Goal: Task Accomplishment & Management: Manage account settings

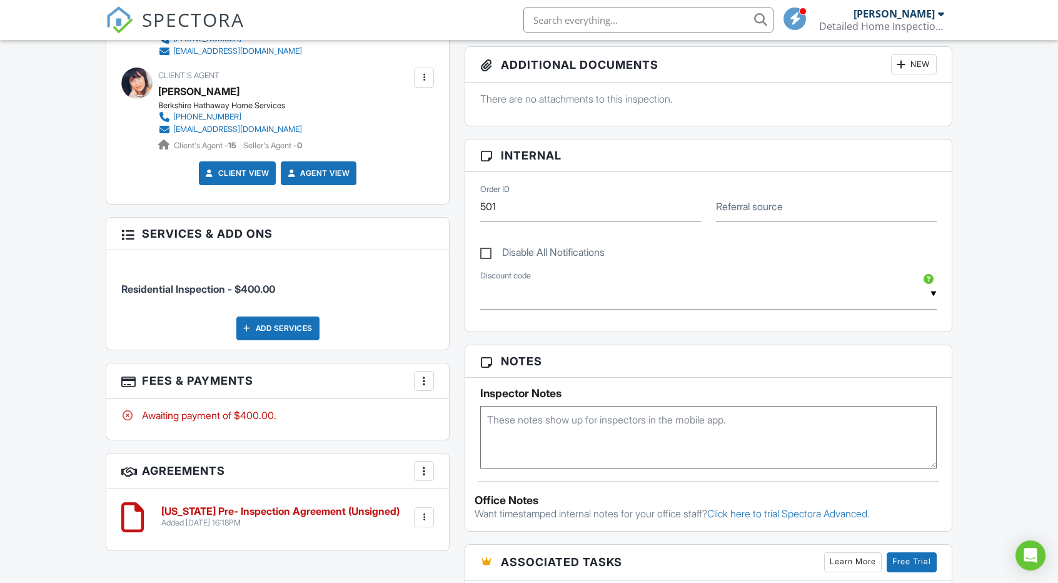
scroll to position [534, 0]
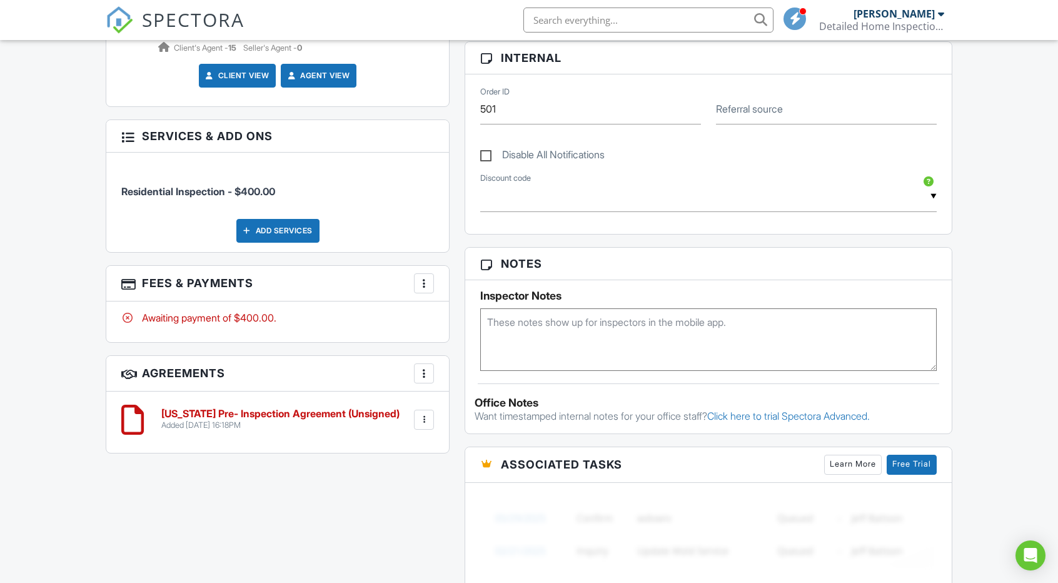
scroll to position [591, 0]
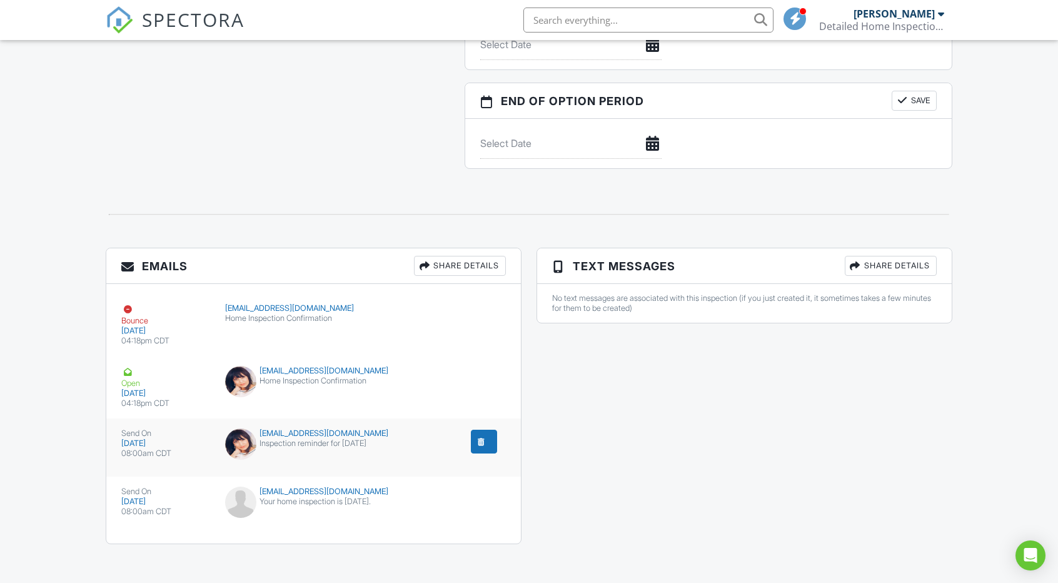
scroll to position [1207, 0]
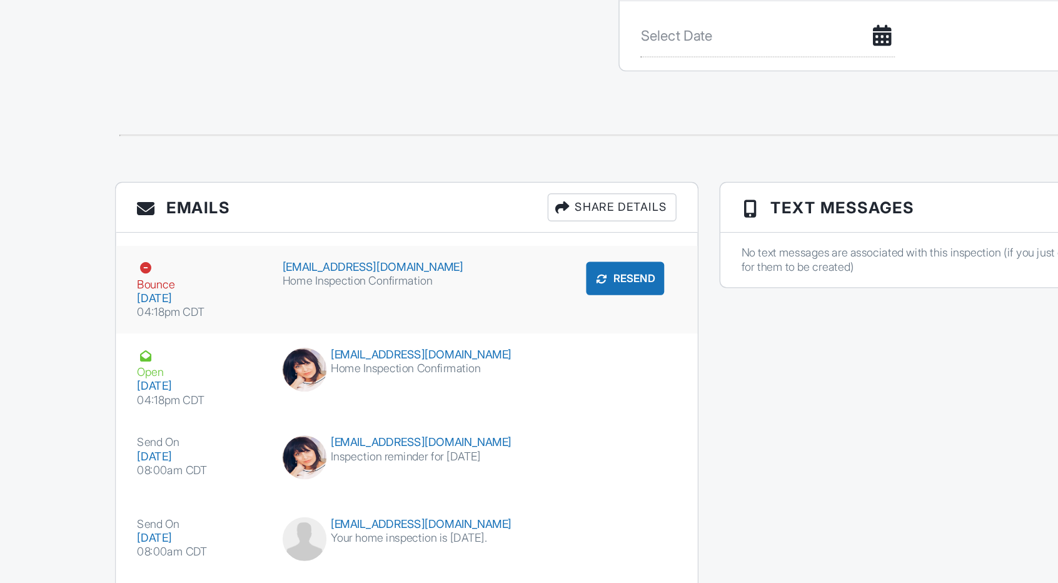
click at [167, 336] on div "04:18pm CDT" at bounding box center [165, 341] width 89 height 10
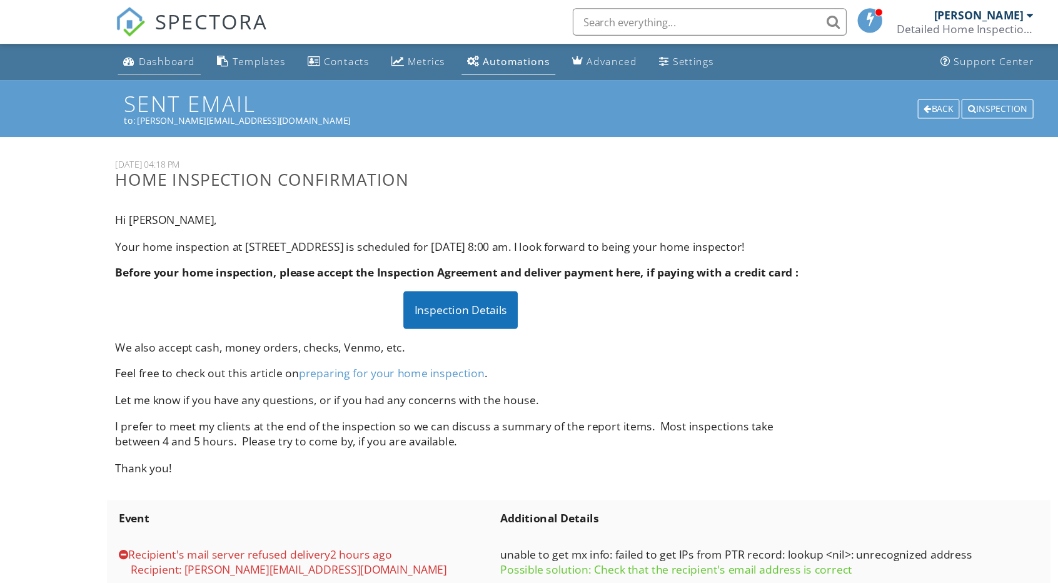
click at [169, 47] on link "Dashboard" at bounding box center [146, 56] width 76 height 23
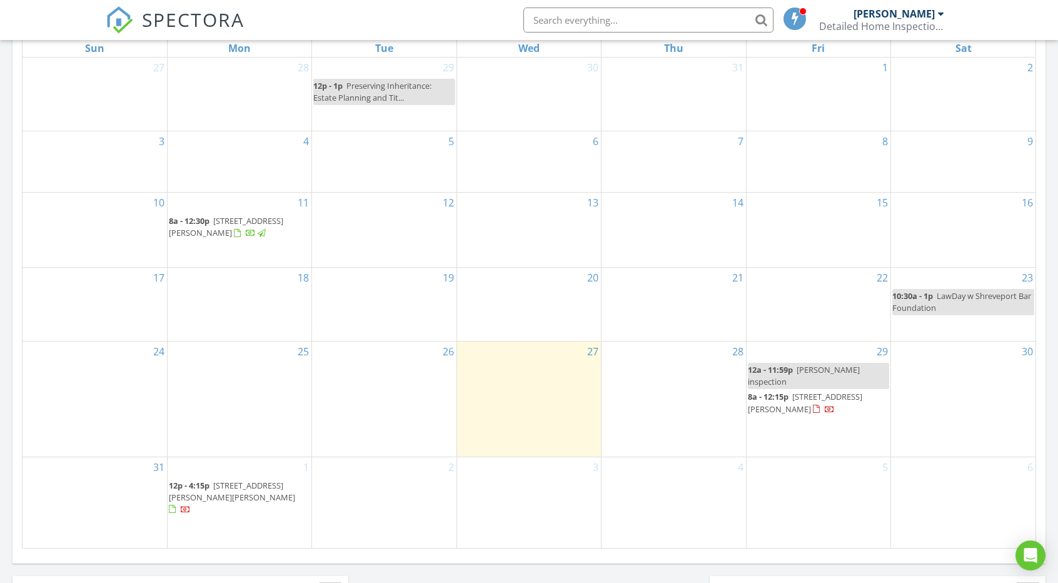
scroll to position [600, 0]
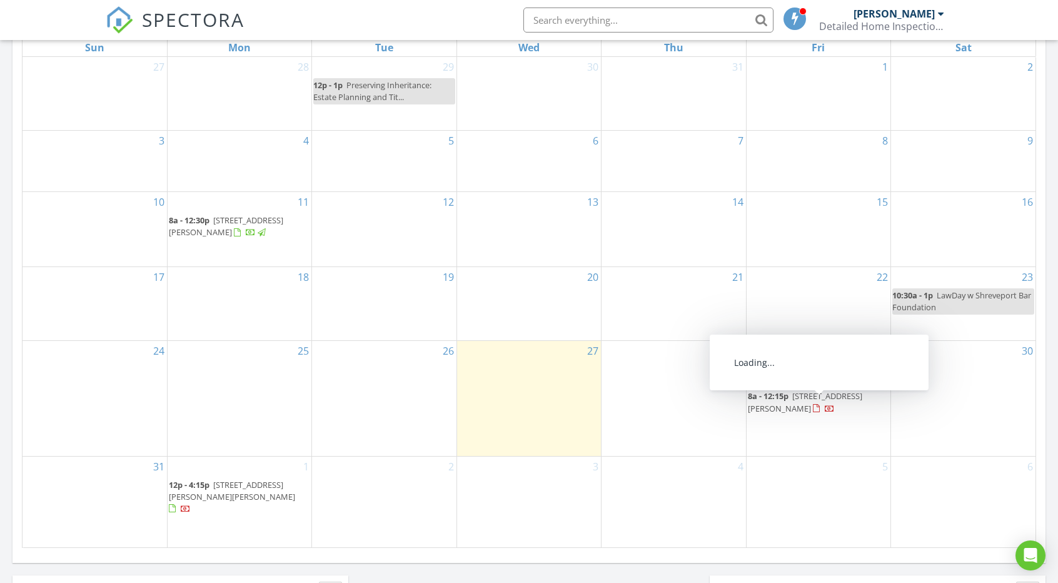
click at [768, 413] on span "206 Berkshire Pl, Haughton 71037" at bounding box center [805, 401] width 114 height 23
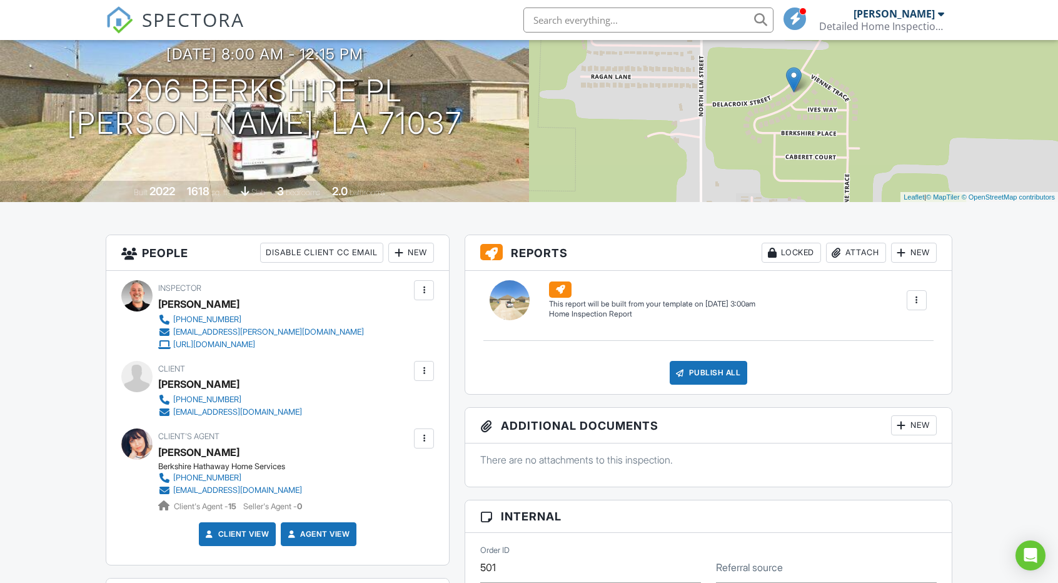
click at [426, 371] on div at bounding box center [424, 370] width 13 height 13
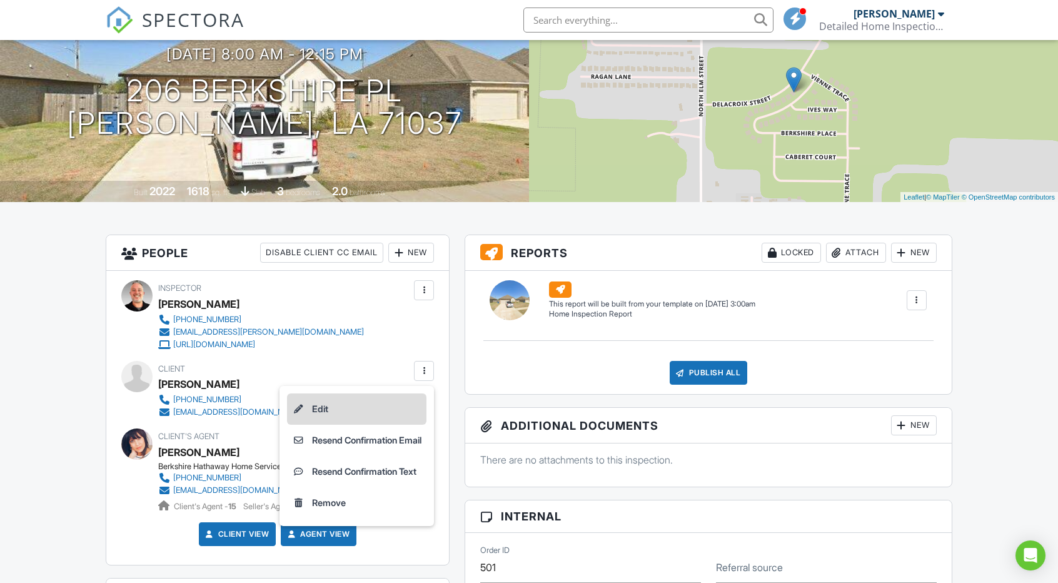
click at [384, 404] on li "Edit" at bounding box center [356, 408] width 139 height 31
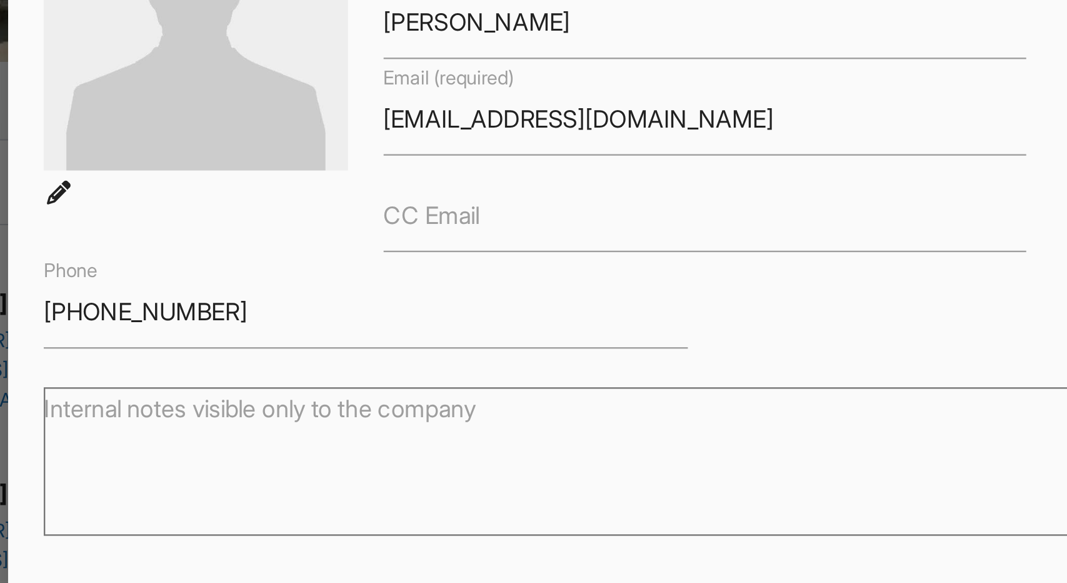
scroll to position [132, 0]
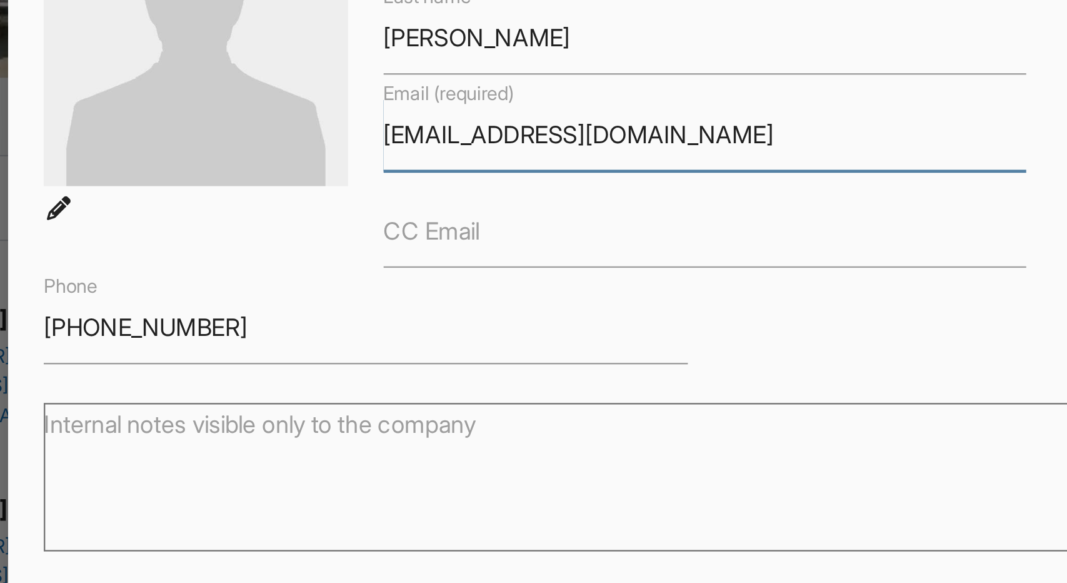
click at [443, 228] on input "[EMAIL_ADDRESS][DOMAIN_NAME]" at bounding box center [533, 226] width 271 height 31
click at [445, 224] on input "[EMAIL_ADDRESS][DOMAIN_NAME]" at bounding box center [533, 226] width 271 height 31
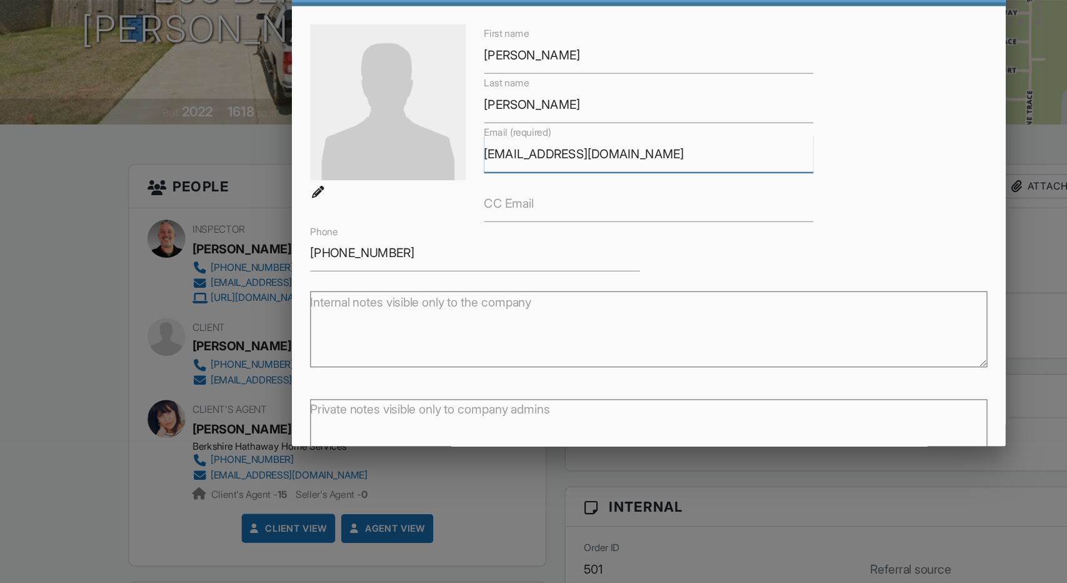
scroll to position [81, 0]
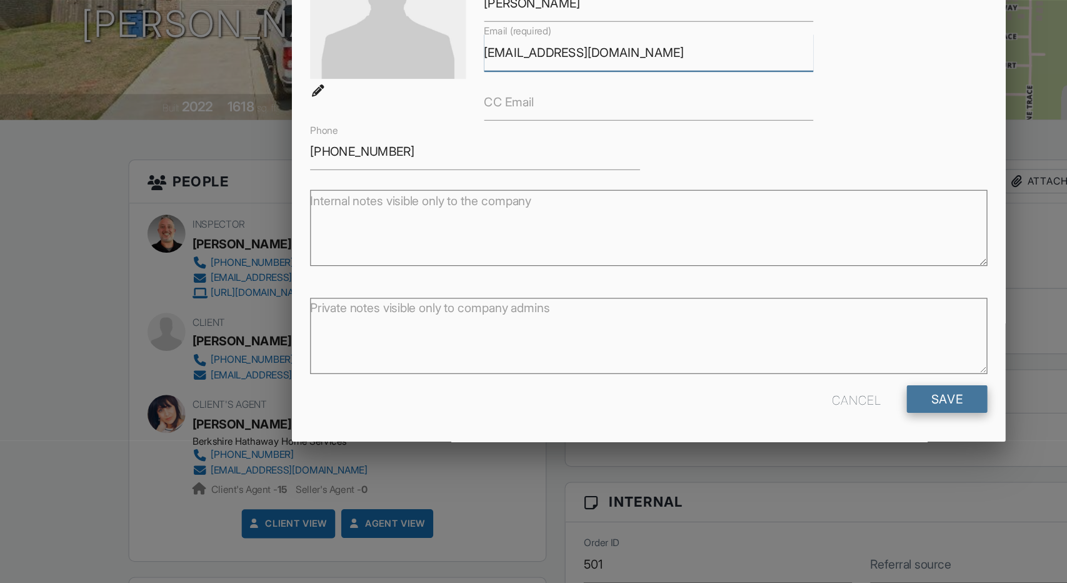
type input "[EMAIL_ADDRESS][DOMAIN_NAME]"
click at [772, 428] on input "Save" at bounding box center [779, 431] width 66 height 23
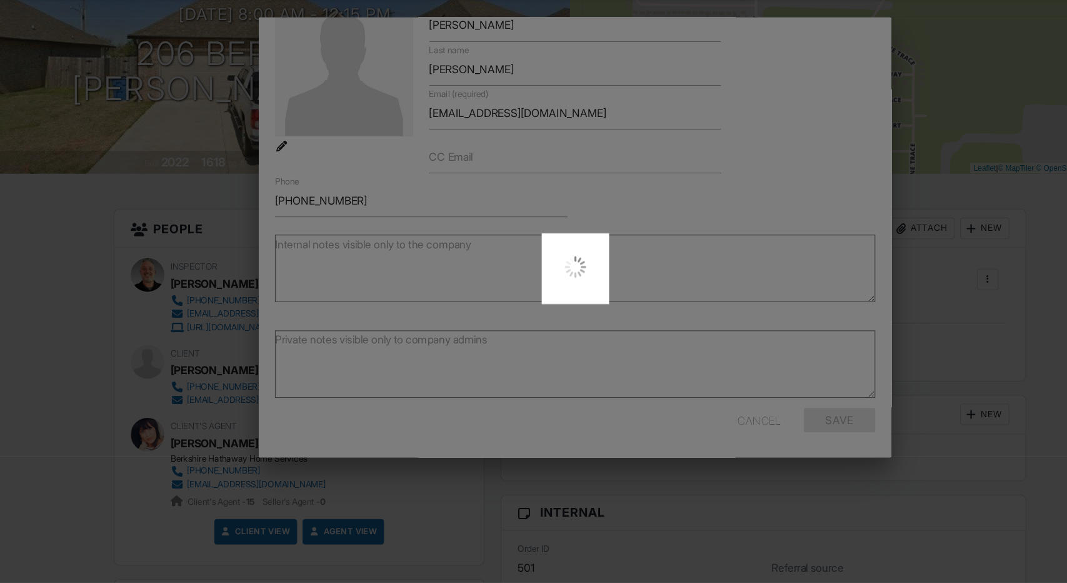
scroll to position [128, 0]
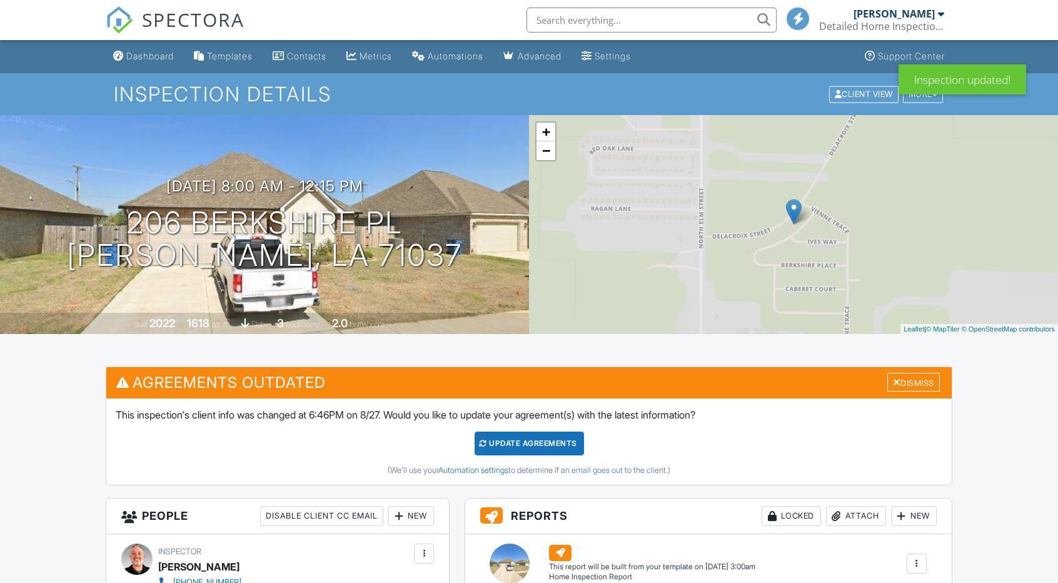
click at [523, 433] on div "Update Agreements" at bounding box center [529, 443] width 109 height 24
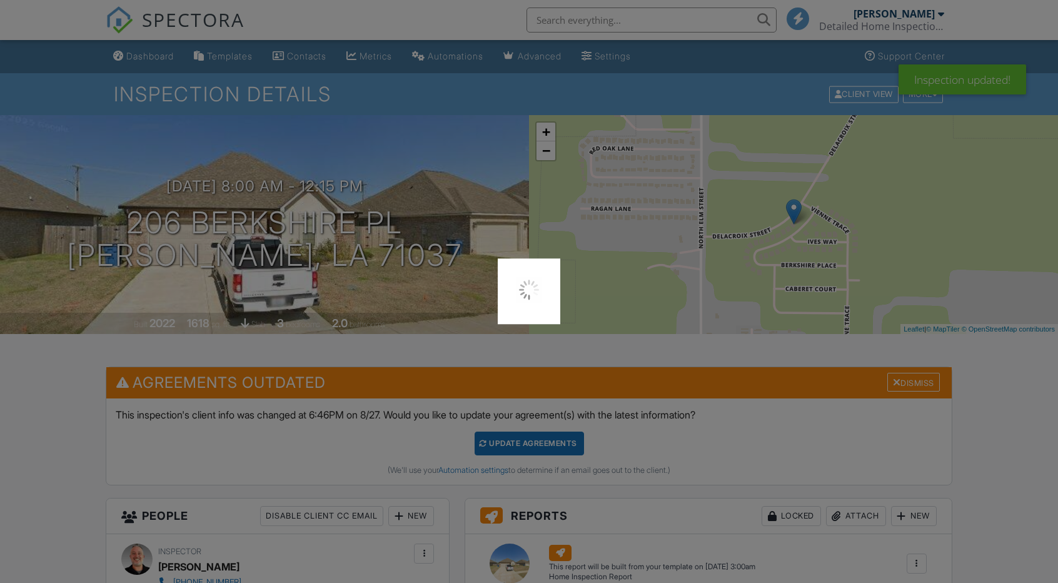
click at [523, 438] on div at bounding box center [529, 291] width 1058 height 583
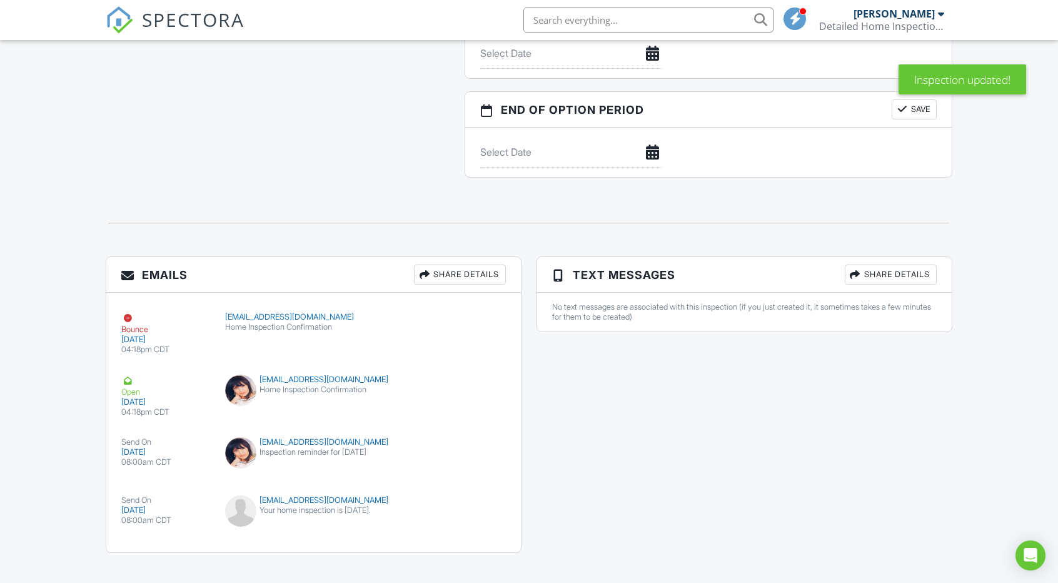
scroll to position [1208, 0]
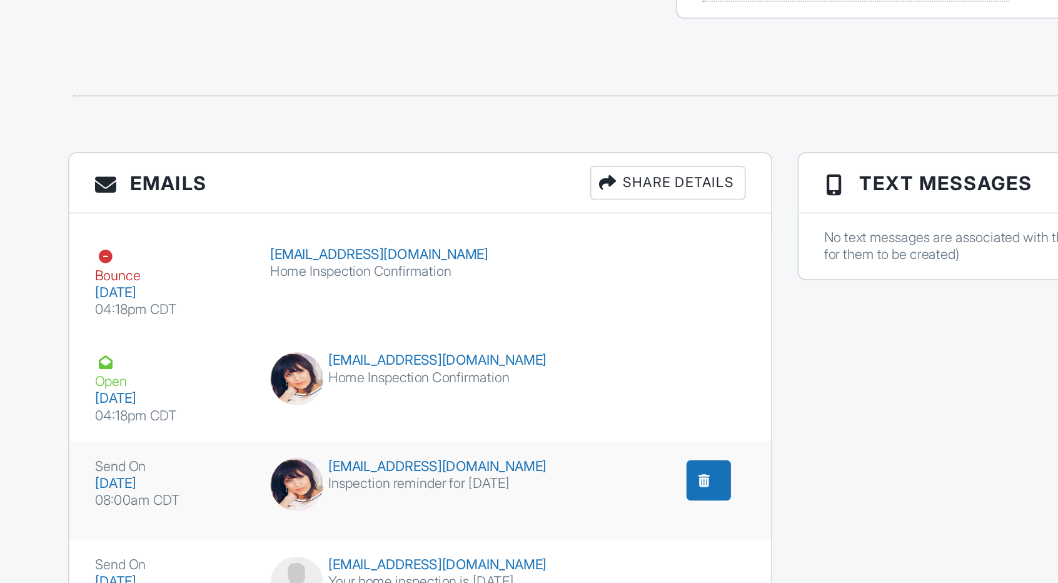
scroll to position [1207, 0]
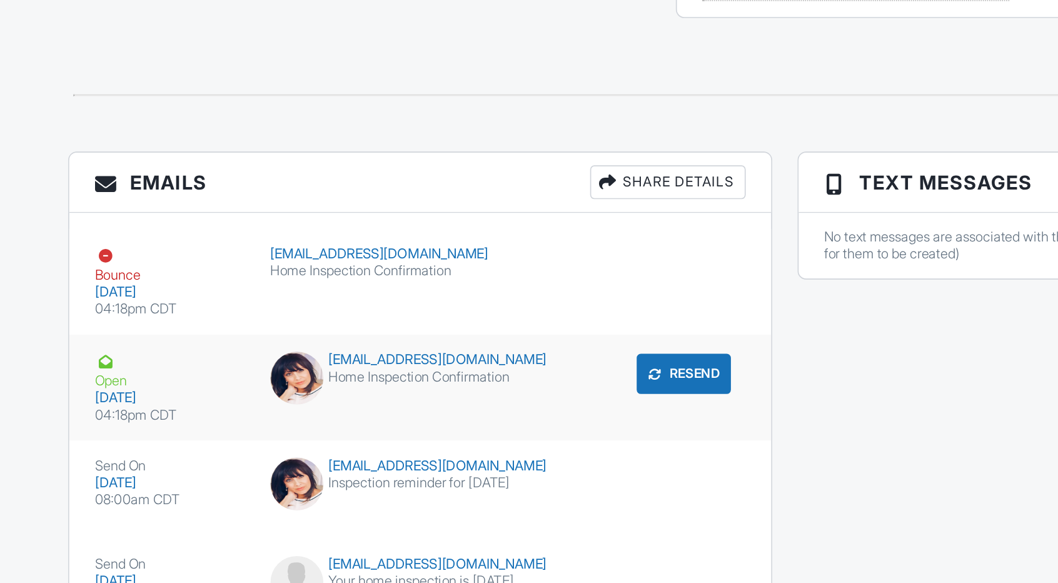
click at [379, 403] on div "Open 08/27/2025 04:18pm CDT carolphillips66@gmail.com Home Inspection Confirmat…" at bounding box center [313, 388] width 415 height 63
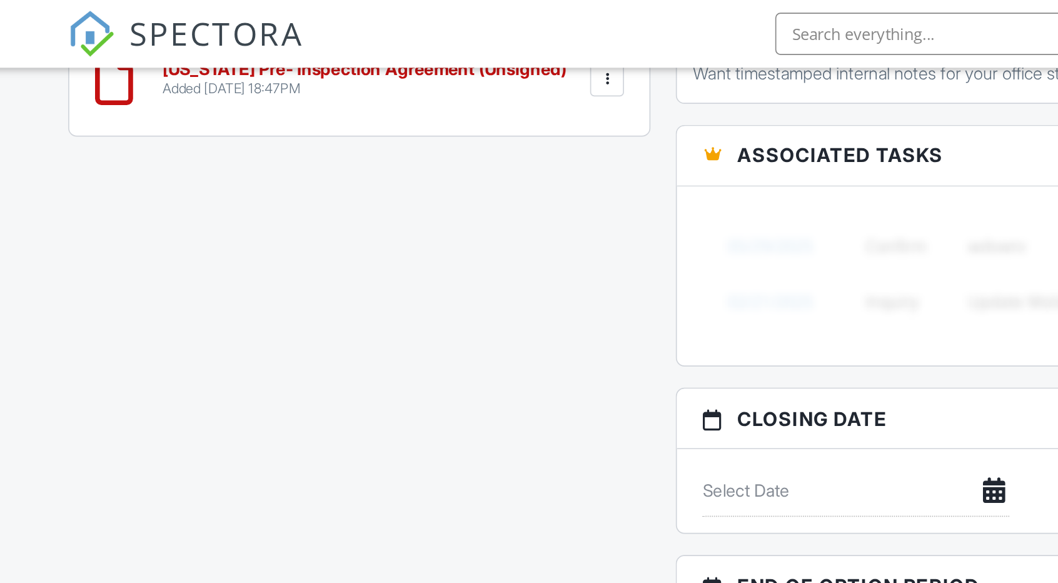
scroll to position [957, 0]
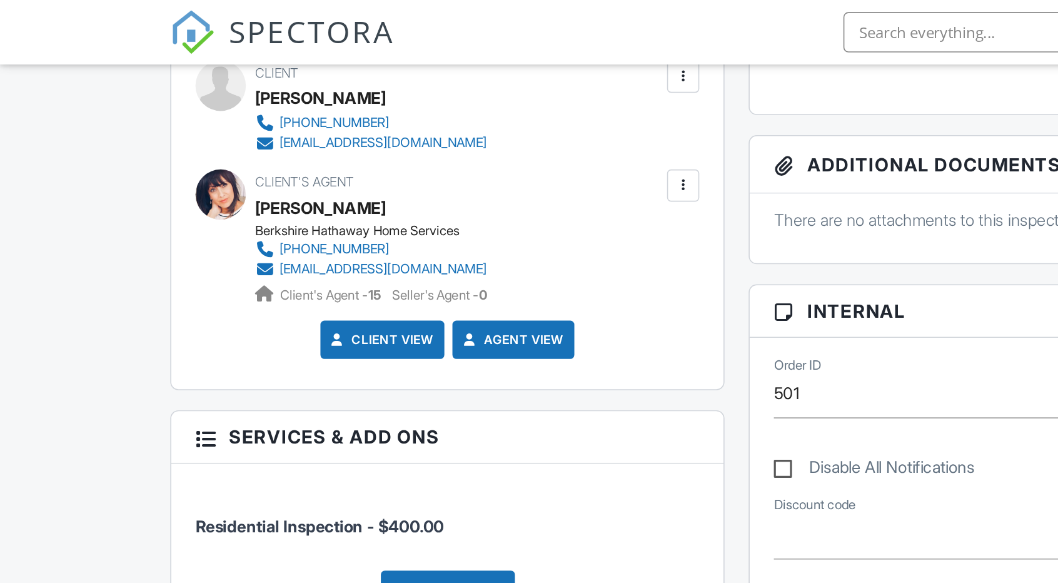
scroll to position [445, 0]
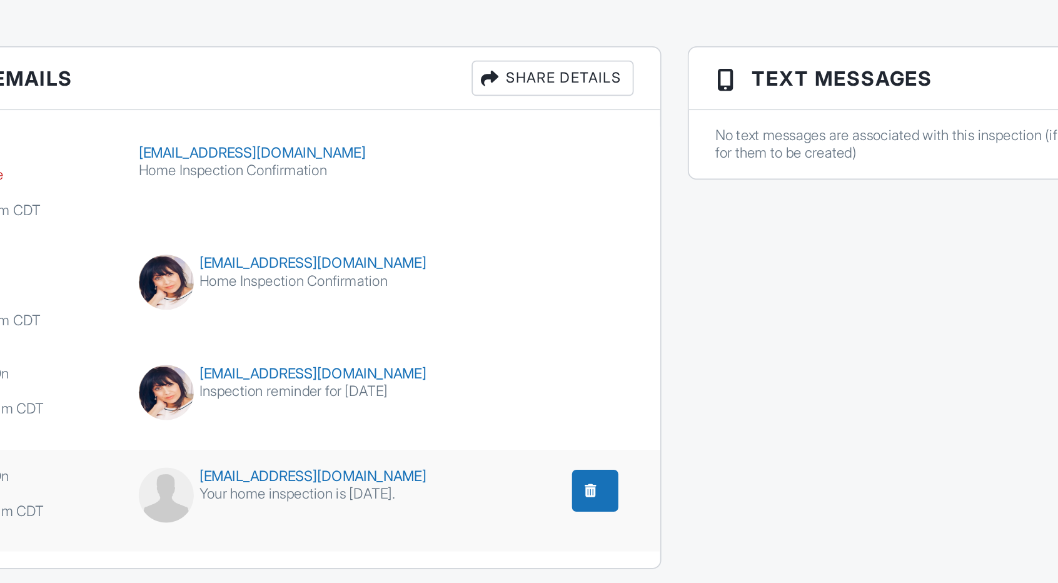
scroll to position [1208, 0]
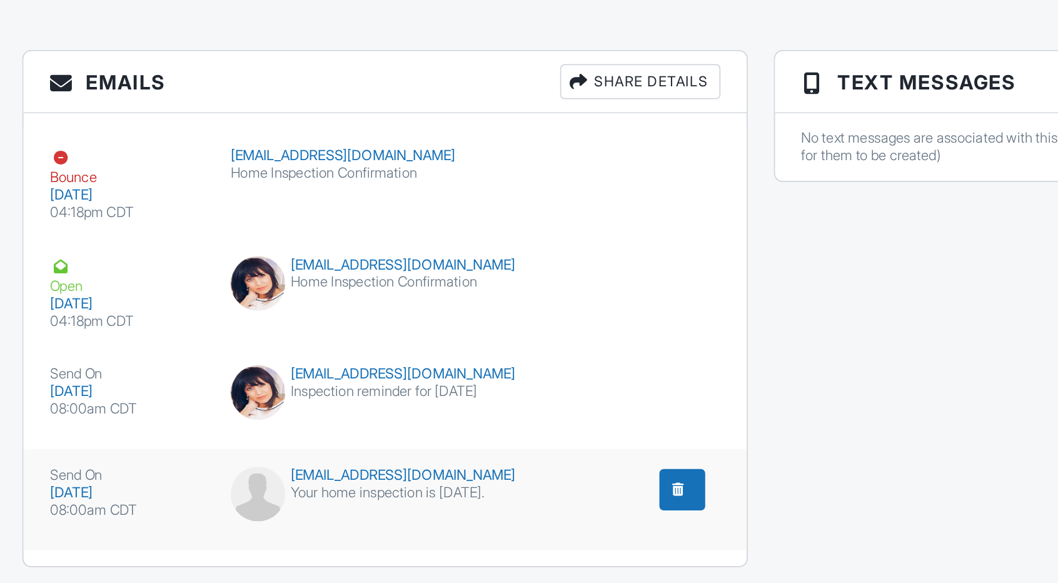
click at [173, 496] on div "08/28/2025" at bounding box center [165, 501] width 89 height 10
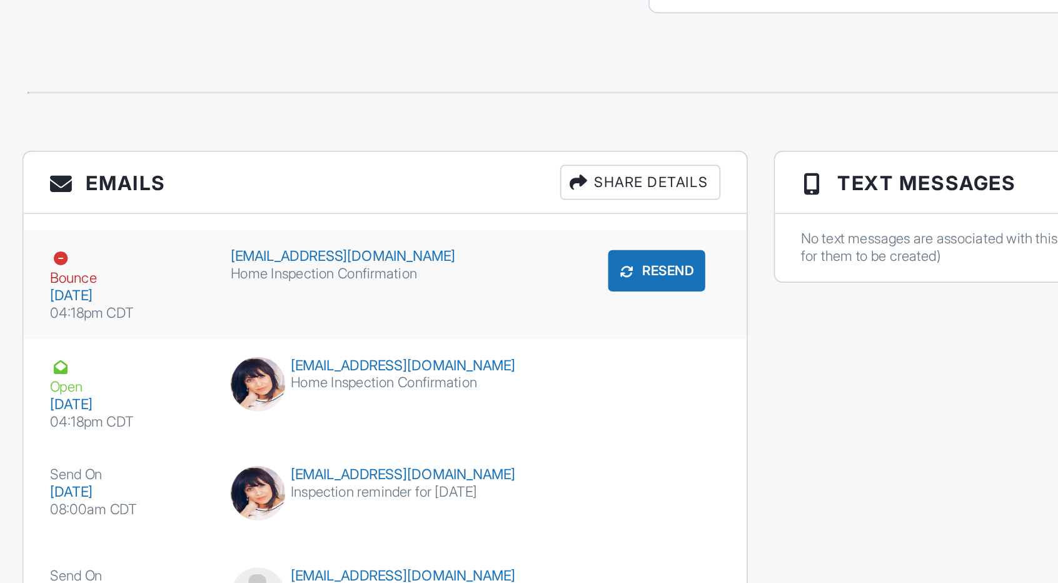
scroll to position [1207, 0]
click at [325, 304] on div "kylem@insterstatebm.com" at bounding box center [313, 309] width 177 height 10
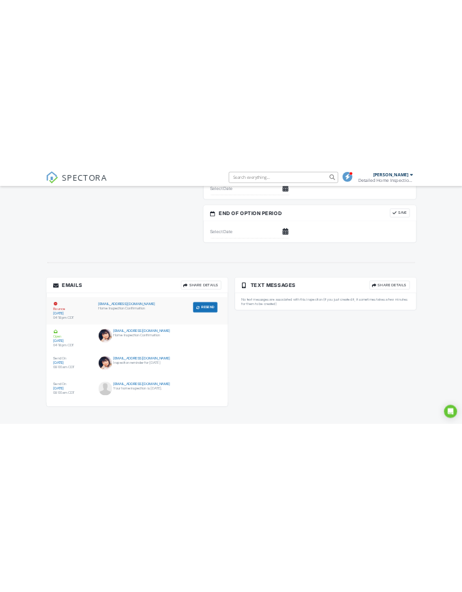
scroll to position [1207, 0]
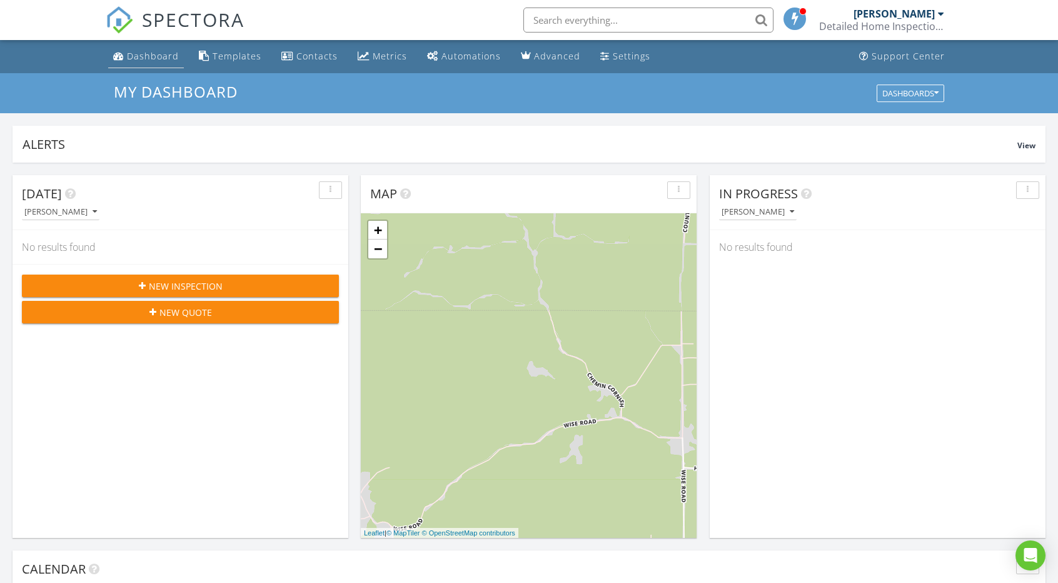
click at [143, 64] on link "Dashboard" at bounding box center [146, 56] width 76 height 23
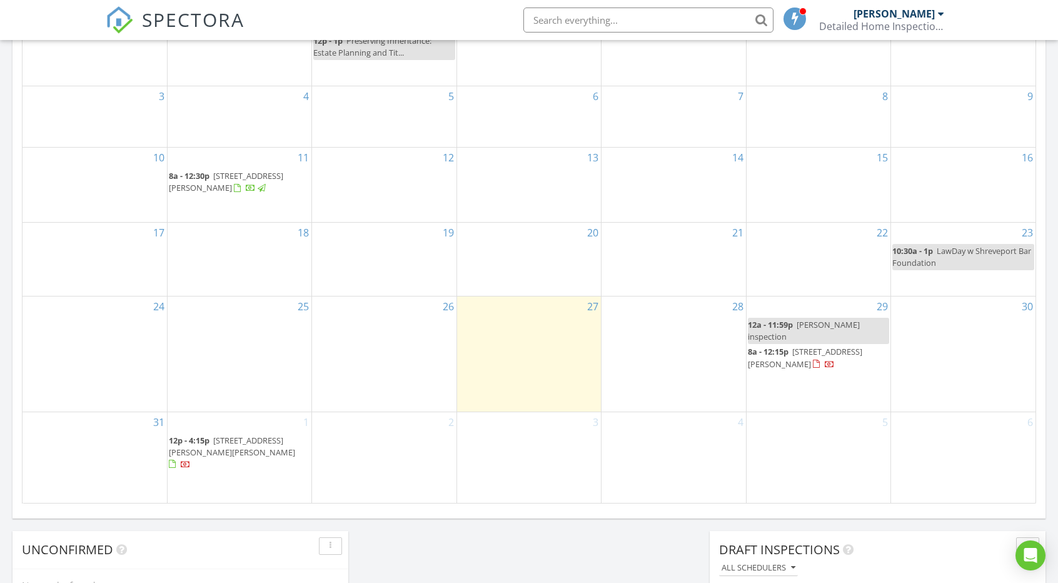
scroll to position [645, 0]
click at [751, 356] on span "8a - 12:15p" at bounding box center [768, 350] width 41 height 11
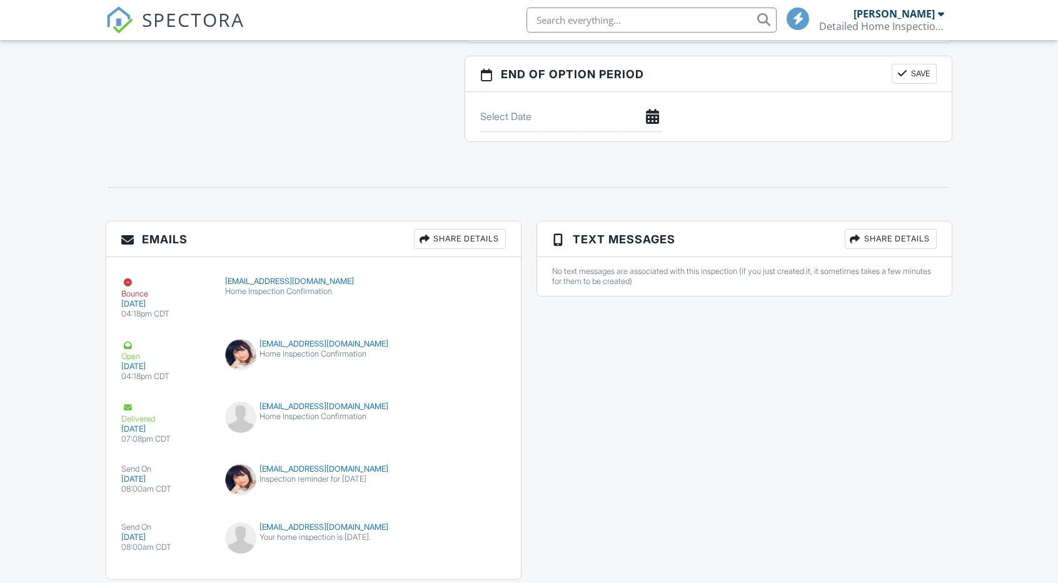
scroll to position [1270, 0]
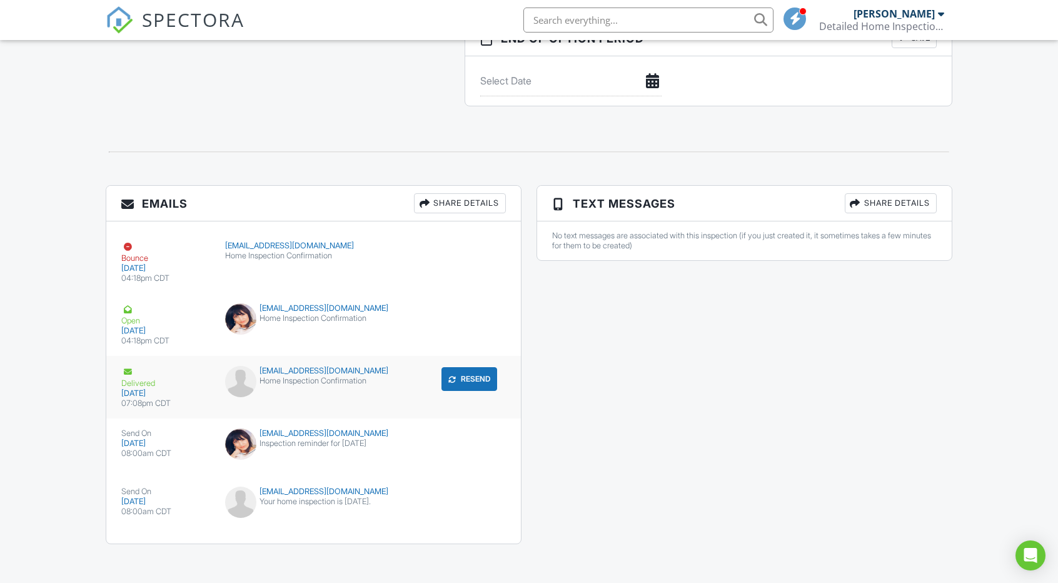
click at [352, 379] on div "kylem@interstatebm.com Home Inspection Confirmation" at bounding box center [314, 385] width 192 height 38
